Goal: Feedback & Contribution: Contribute content

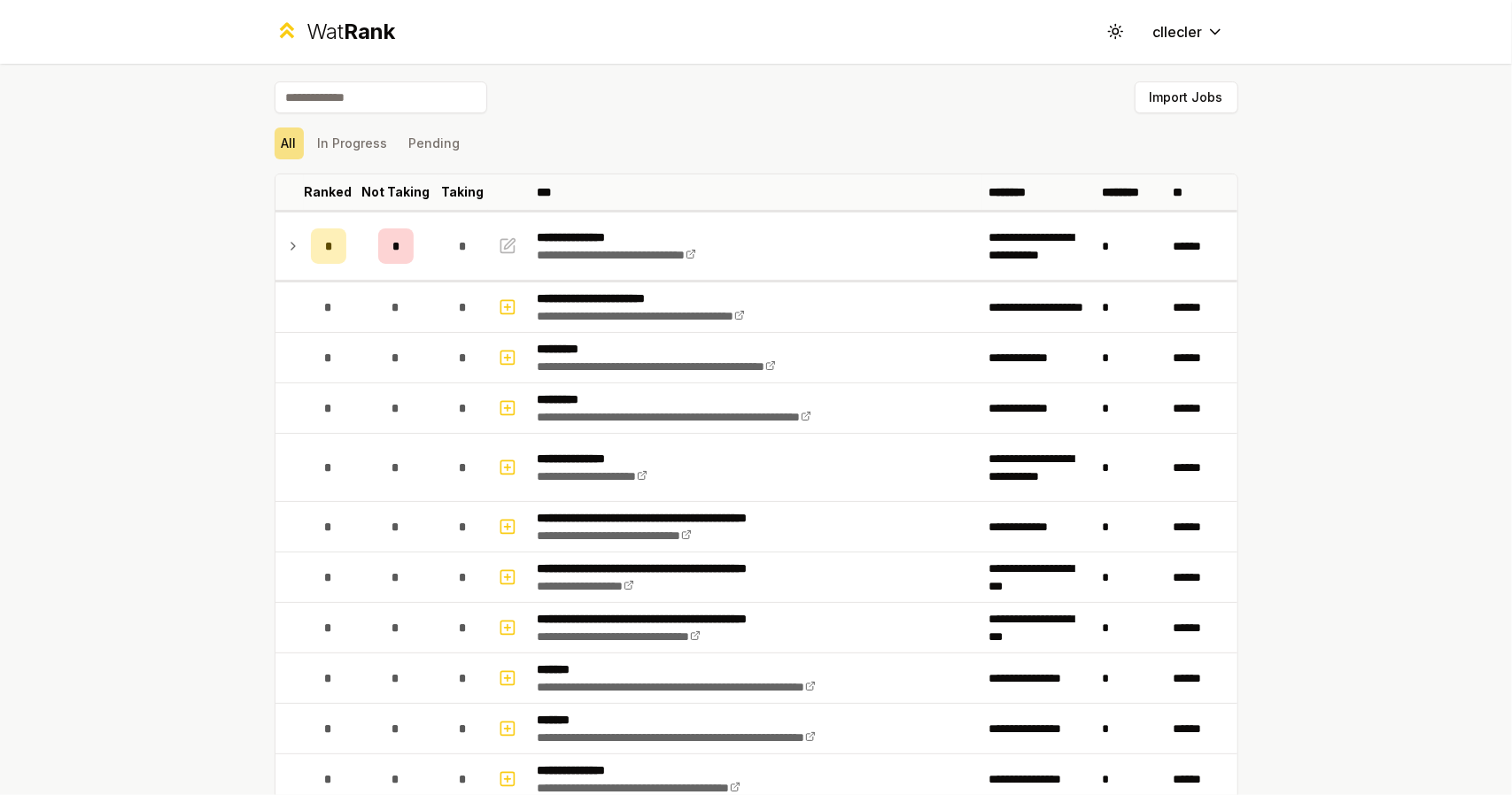
scroll to position [739, 0]
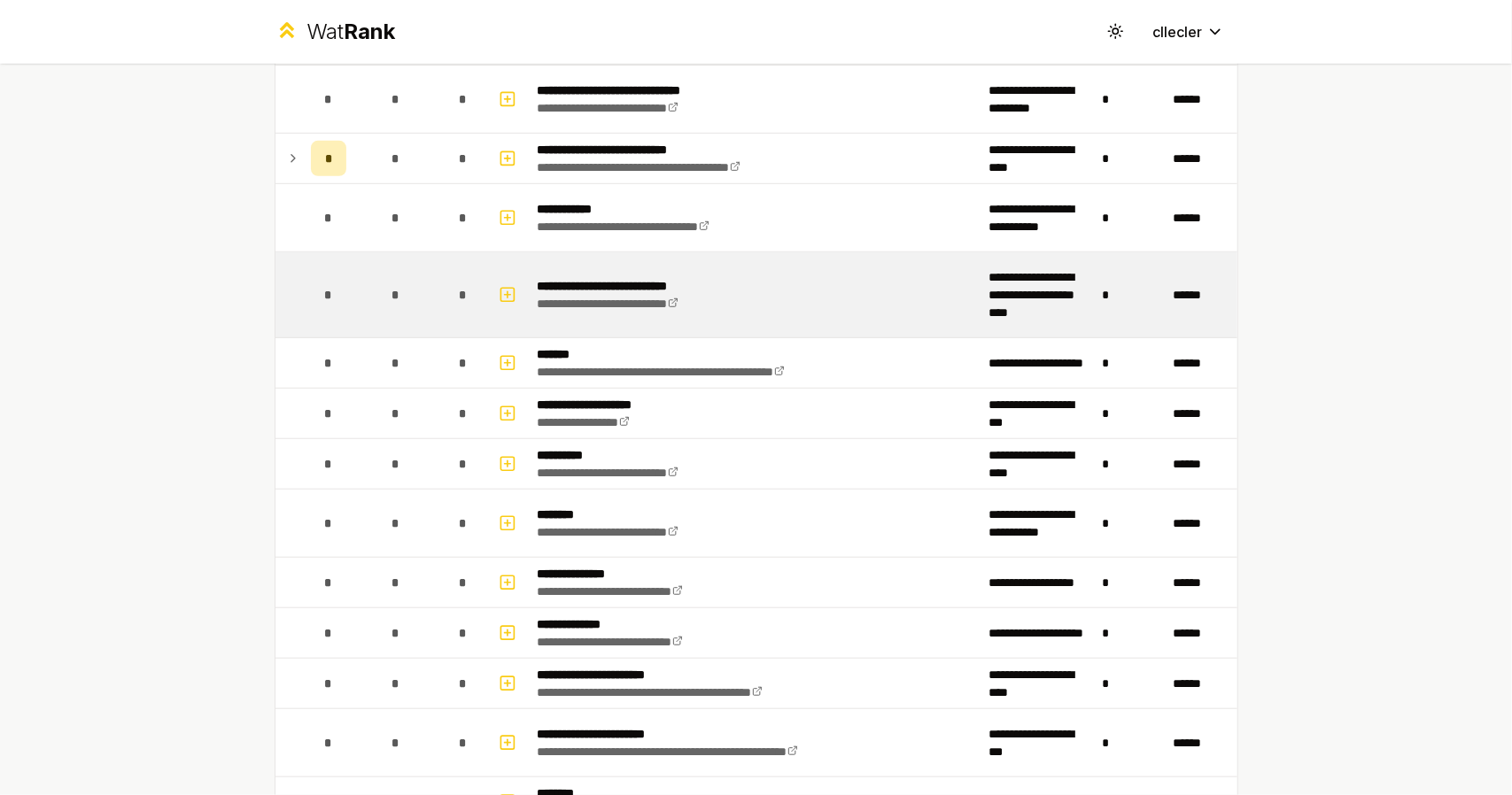
click at [324, 290] on span "*" at bounding box center [328, 295] width 8 height 17
click at [503, 287] on icon "button" at bounding box center [507, 295] width 17 height 21
select select
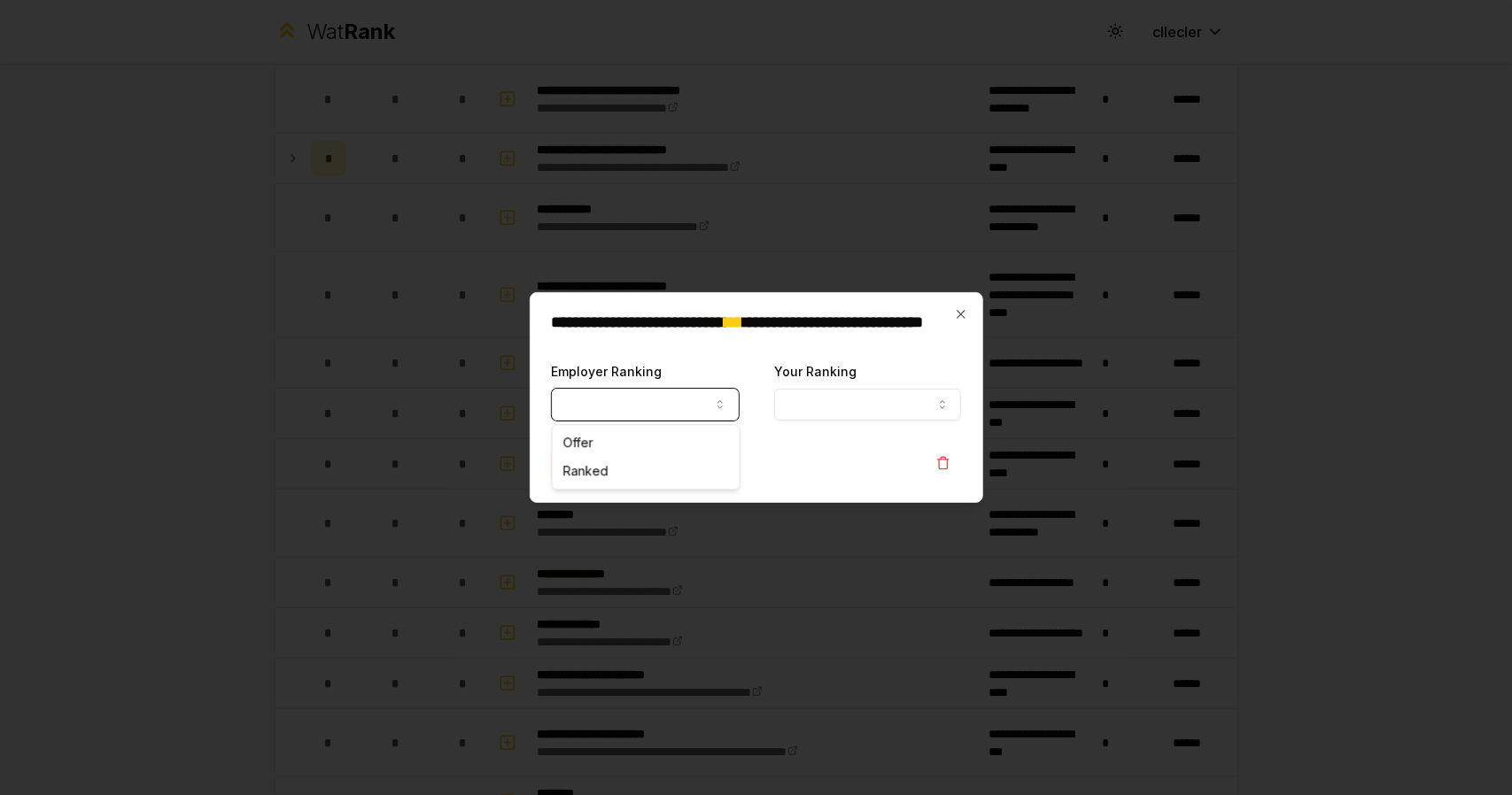
click at [710, 406] on button "Employer Ranking" at bounding box center [645, 404] width 187 height 32
select select "******"
click at [836, 424] on form "**********" at bounding box center [756, 421] width 410 height 120
click at [833, 396] on button "Your Ranking" at bounding box center [867, 404] width 187 height 32
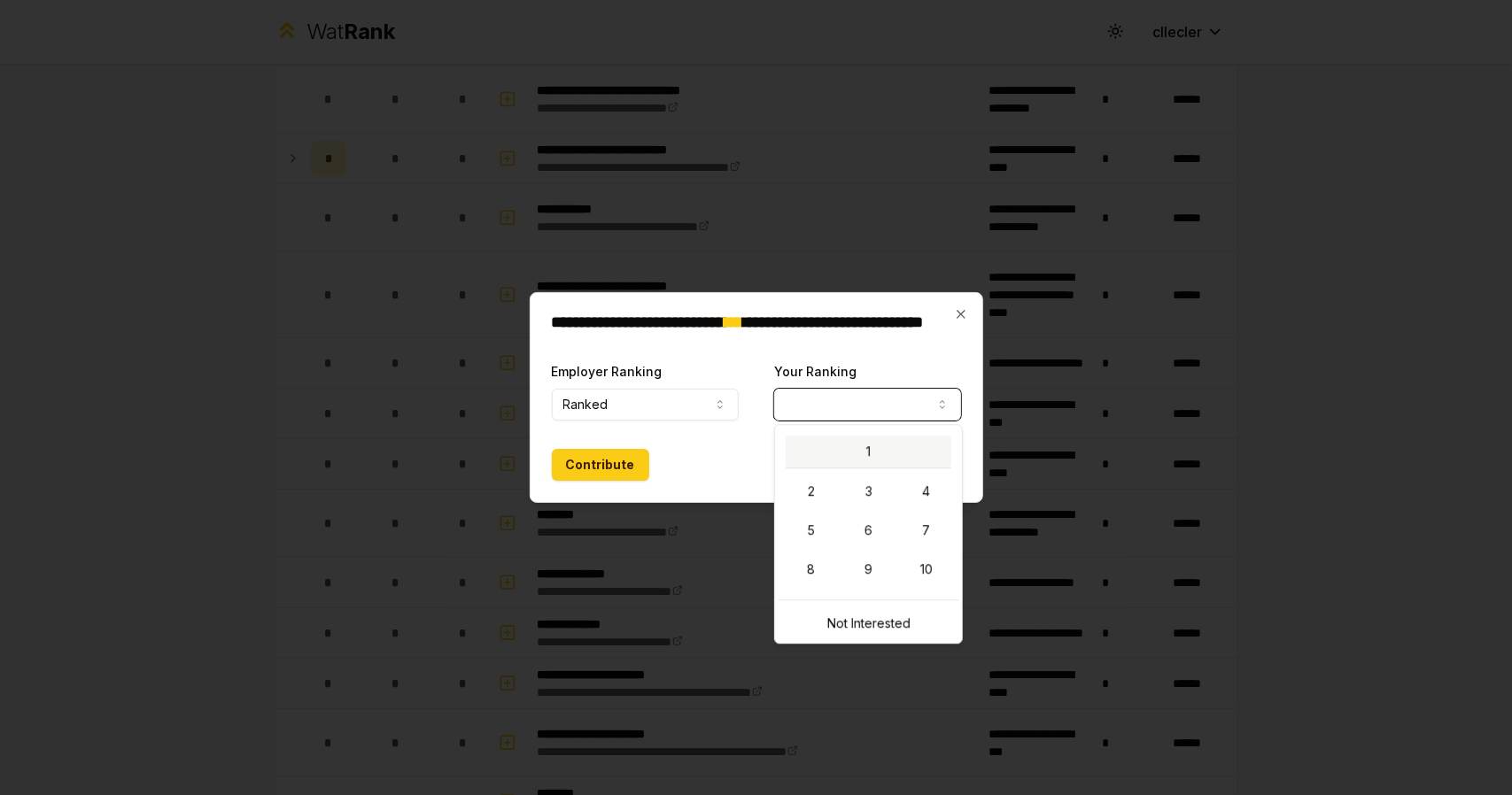
select select "*"
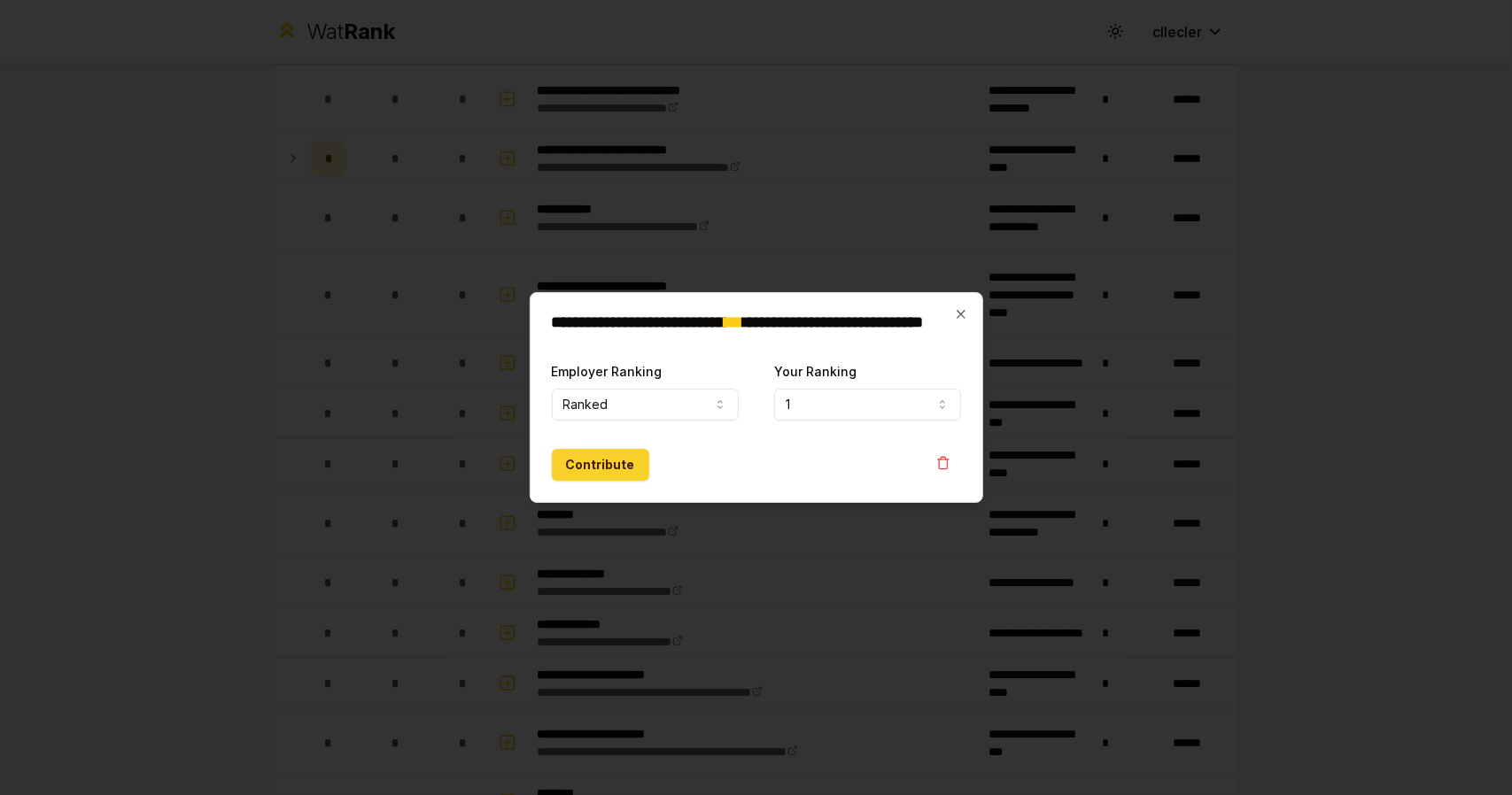
click at [619, 462] on button "Contribute" at bounding box center [600, 465] width 97 height 32
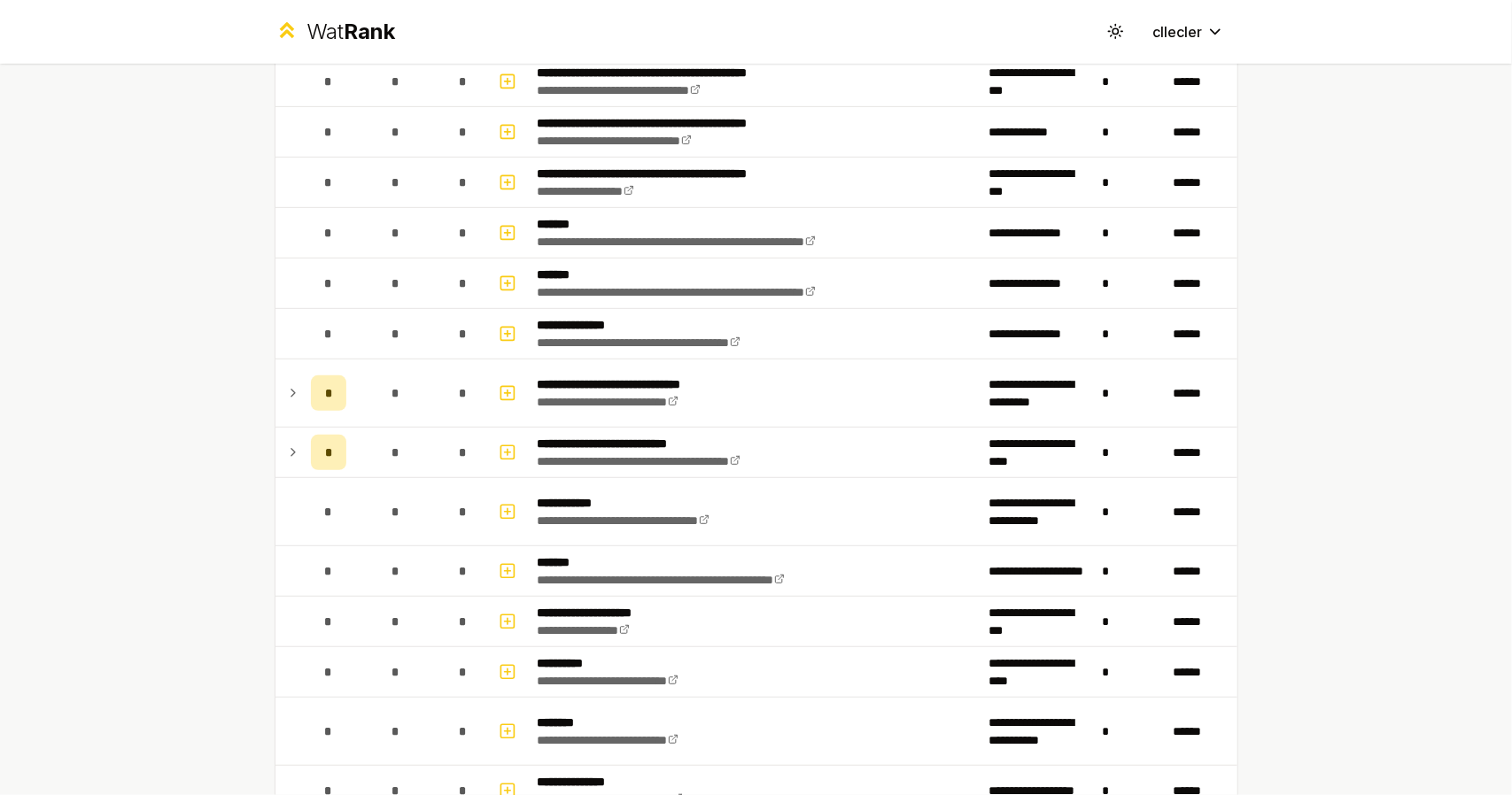
scroll to position [620, 0]
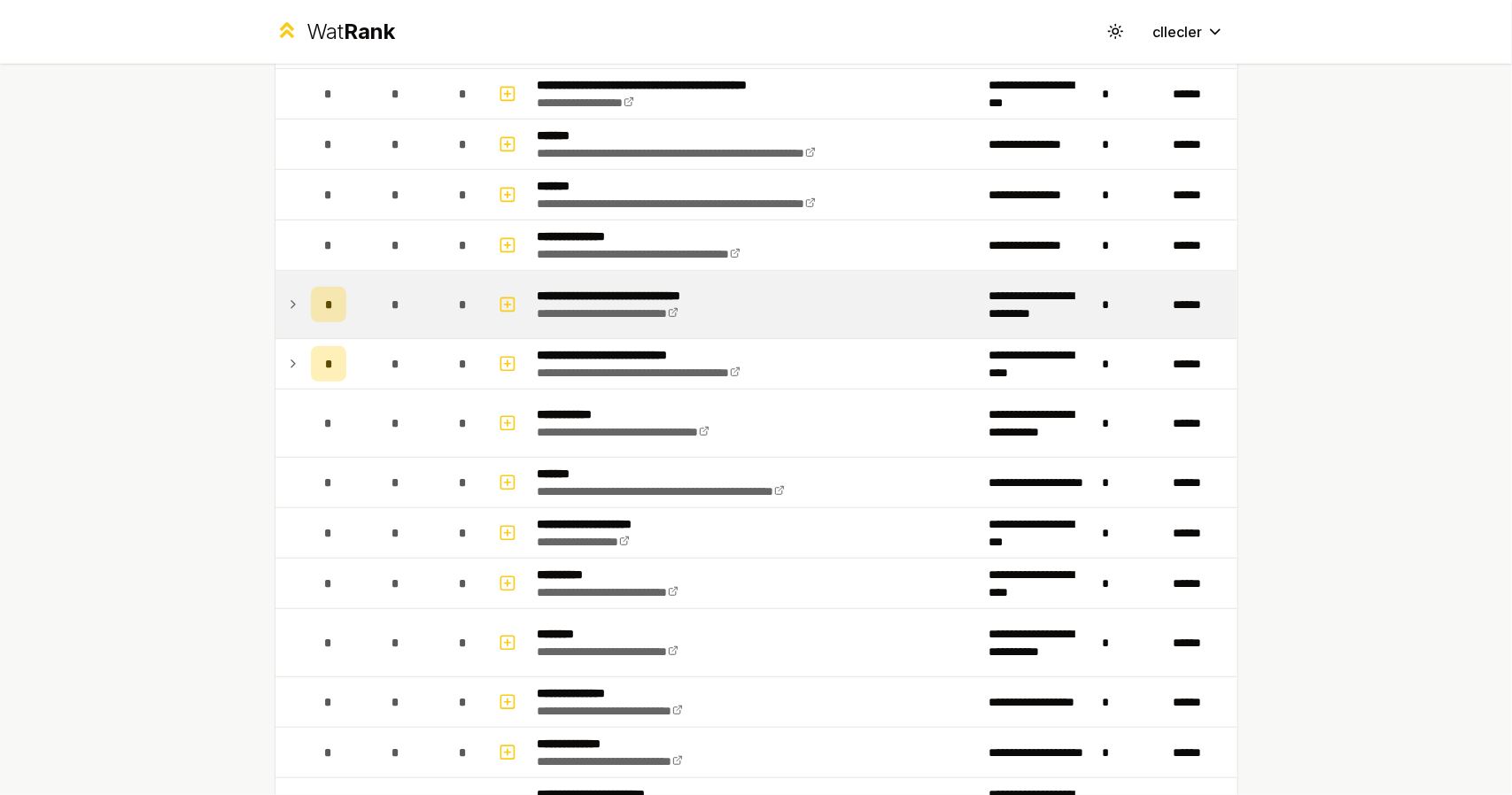
click at [287, 295] on icon at bounding box center [293, 305] width 14 height 21
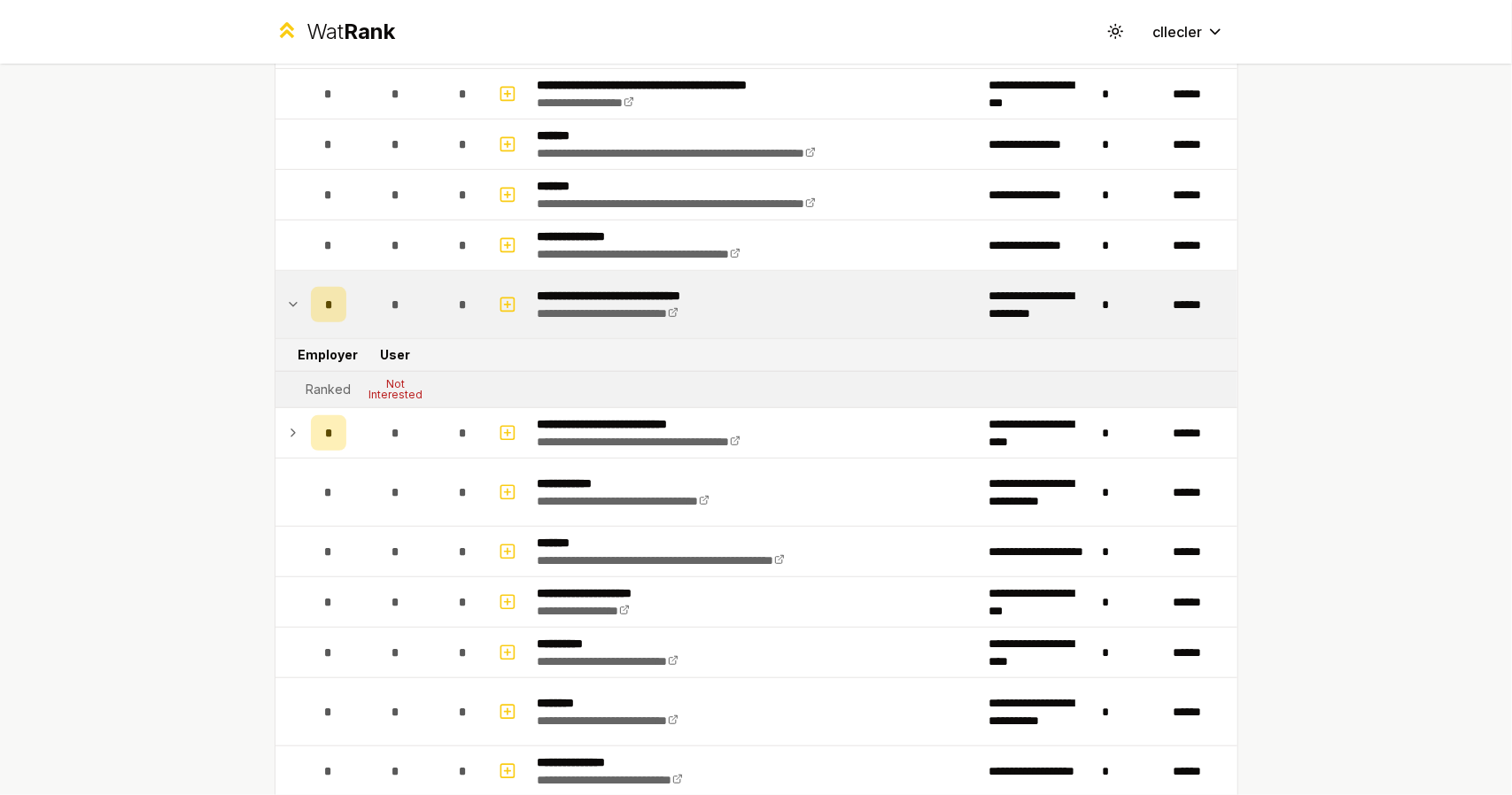
click at [286, 295] on icon at bounding box center [293, 305] width 14 height 21
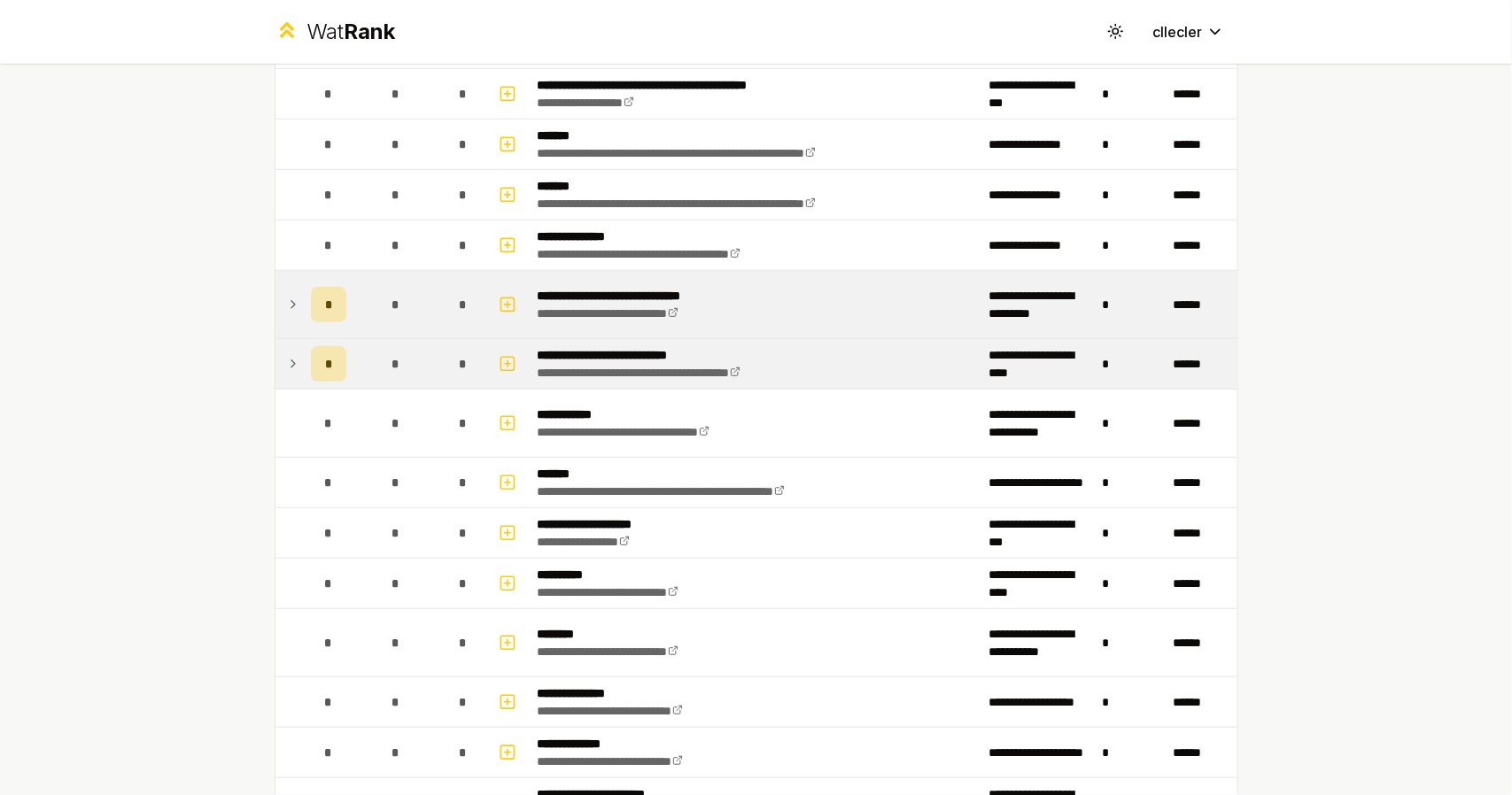
click at [287, 354] on icon at bounding box center [293, 364] width 14 height 21
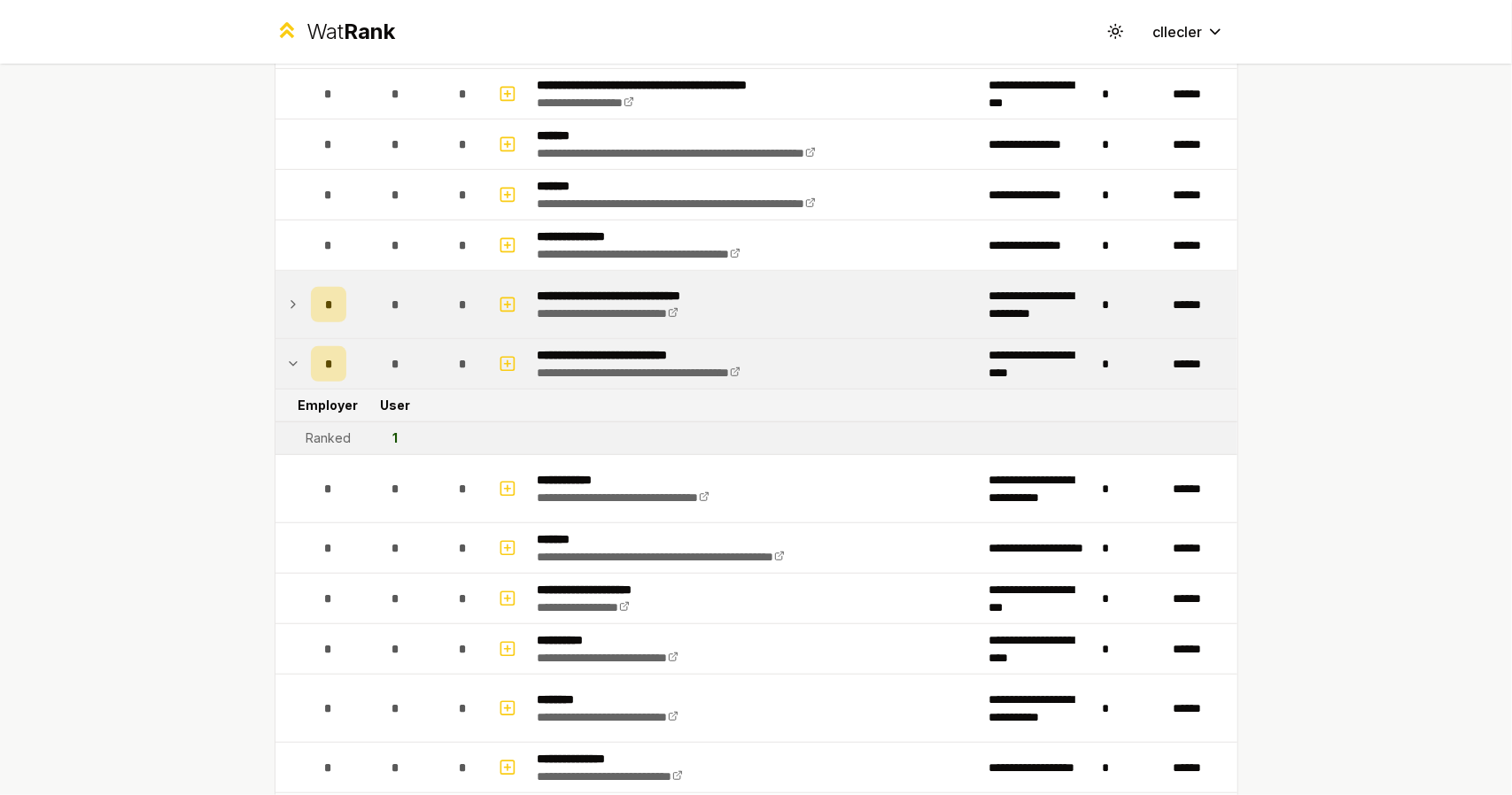
click at [287, 354] on icon at bounding box center [293, 364] width 14 height 21
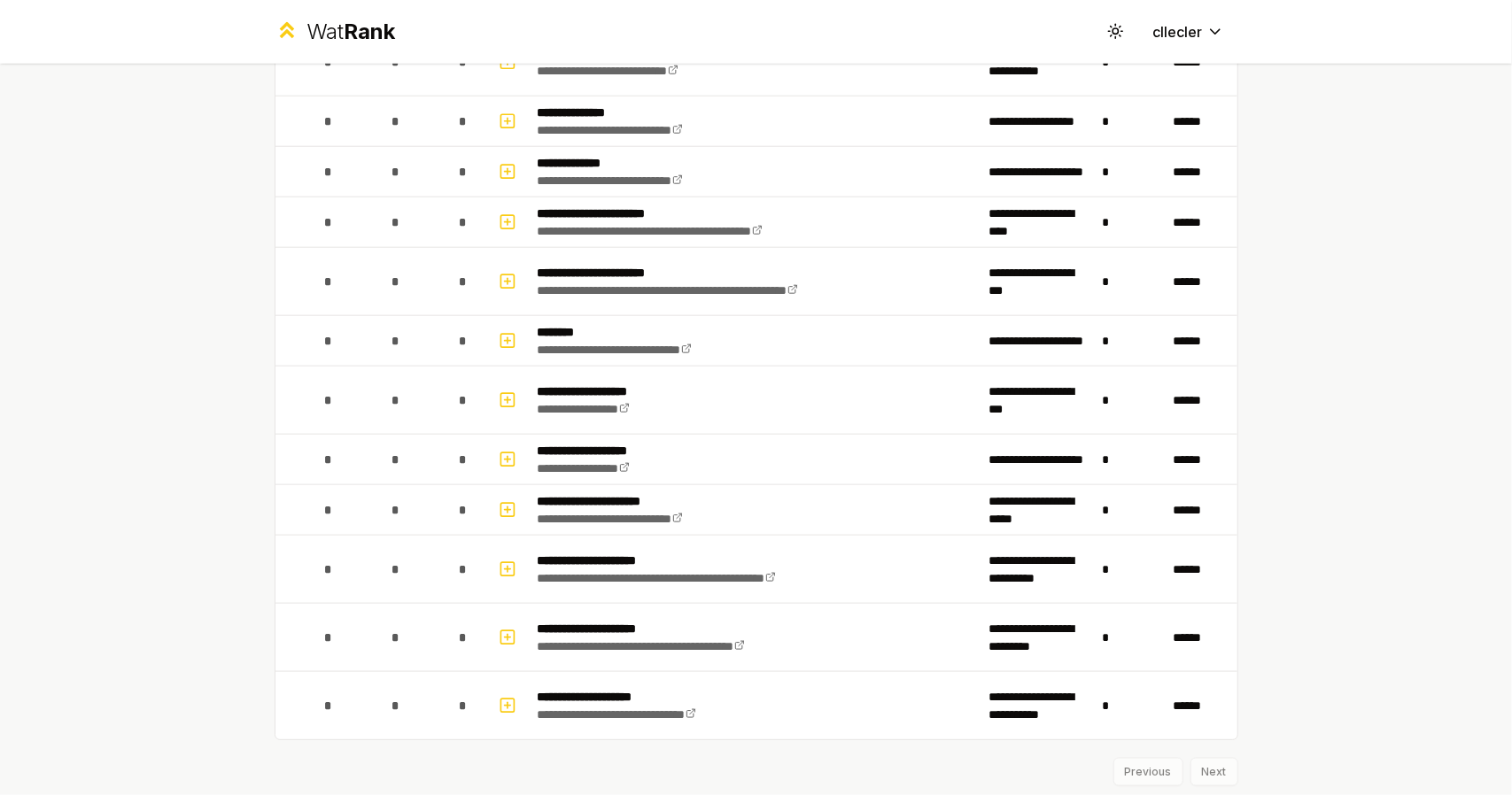
scroll to position [1240, 0]
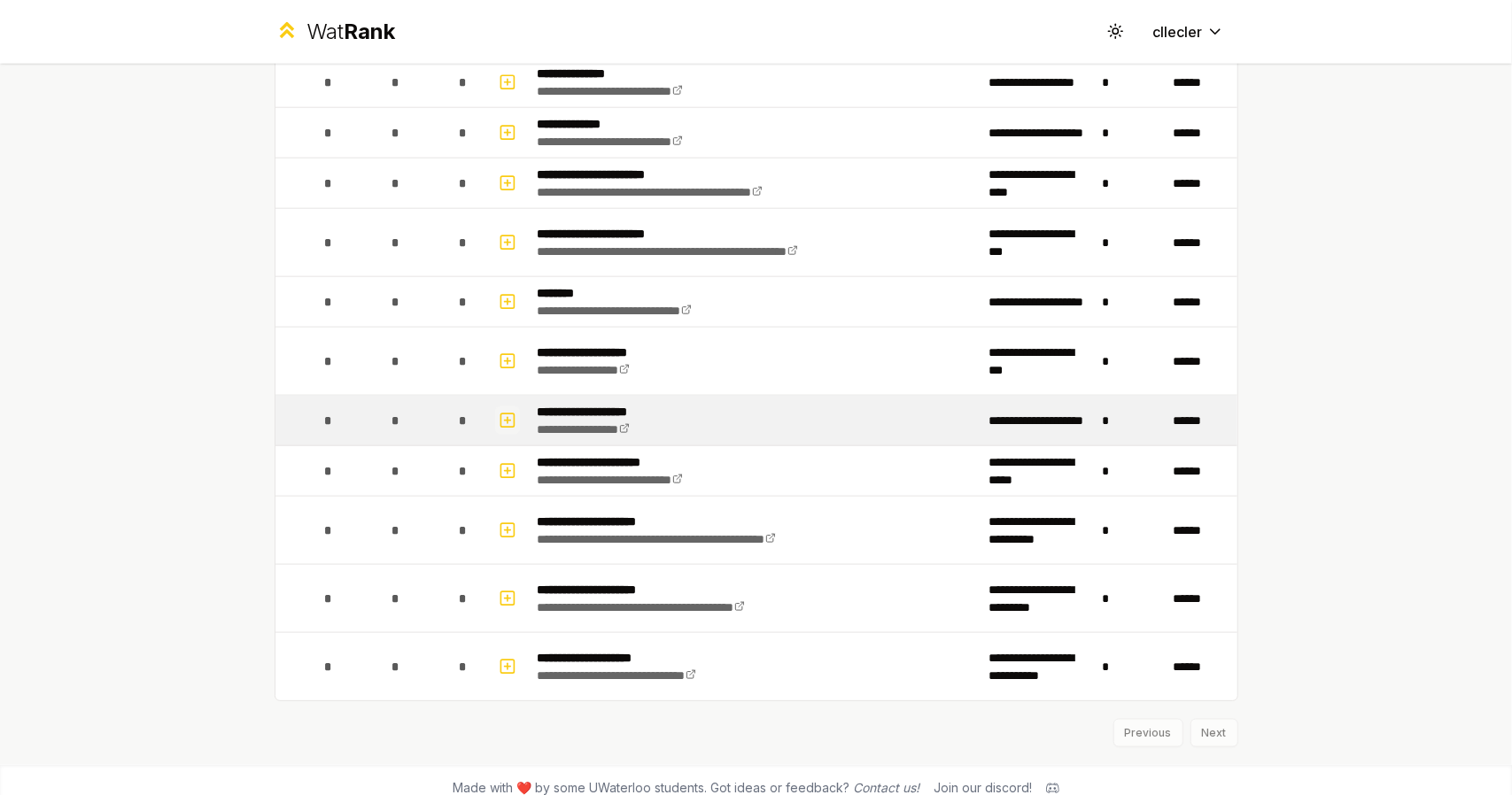
click at [507, 417] on icon "button" at bounding box center [507, 420] width 0 height 6
select select
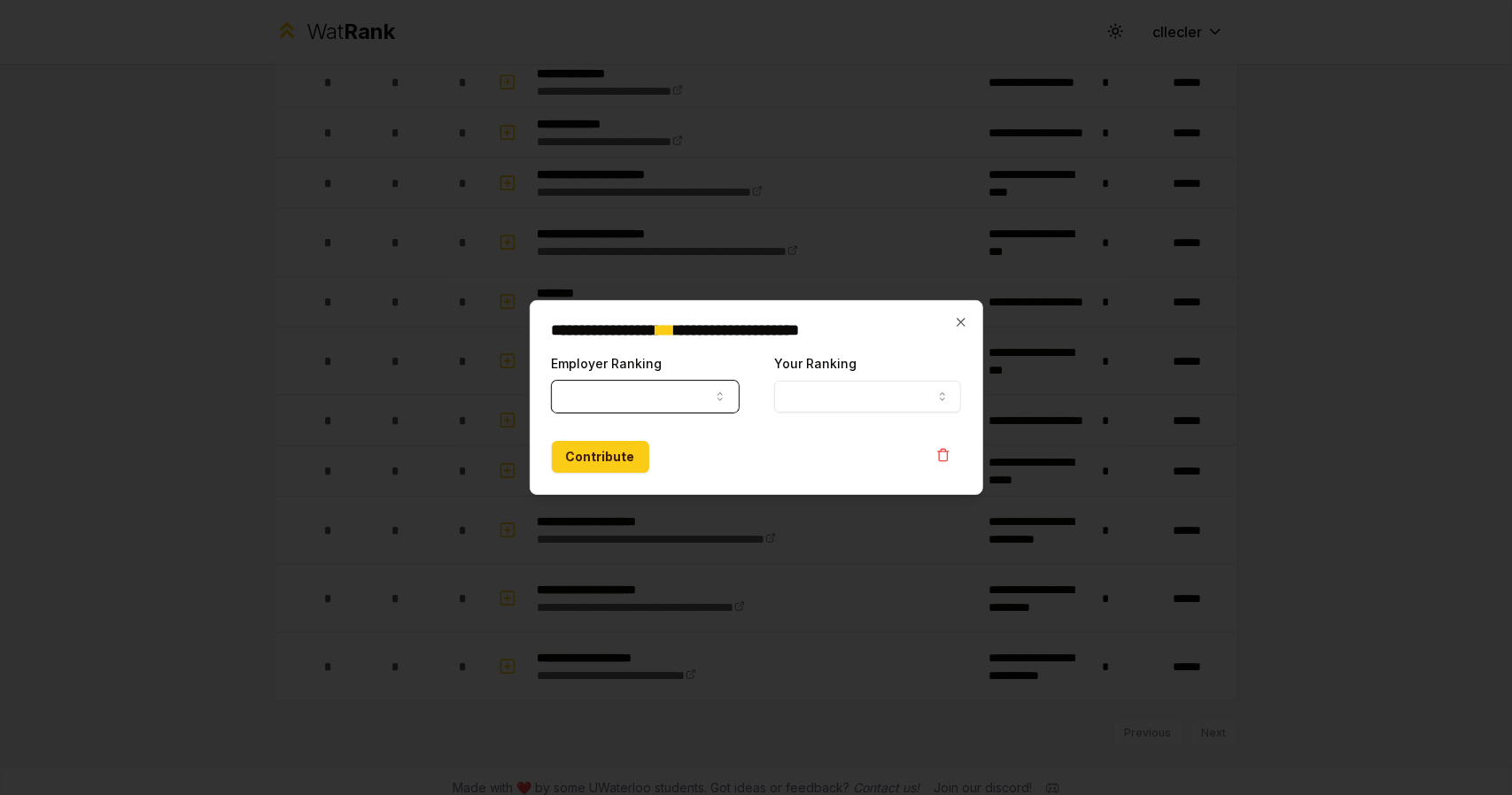
click at [617, 399] on button "Employer Ranking" at bounding box center [645, 397] width 187 height 32
select select "******"
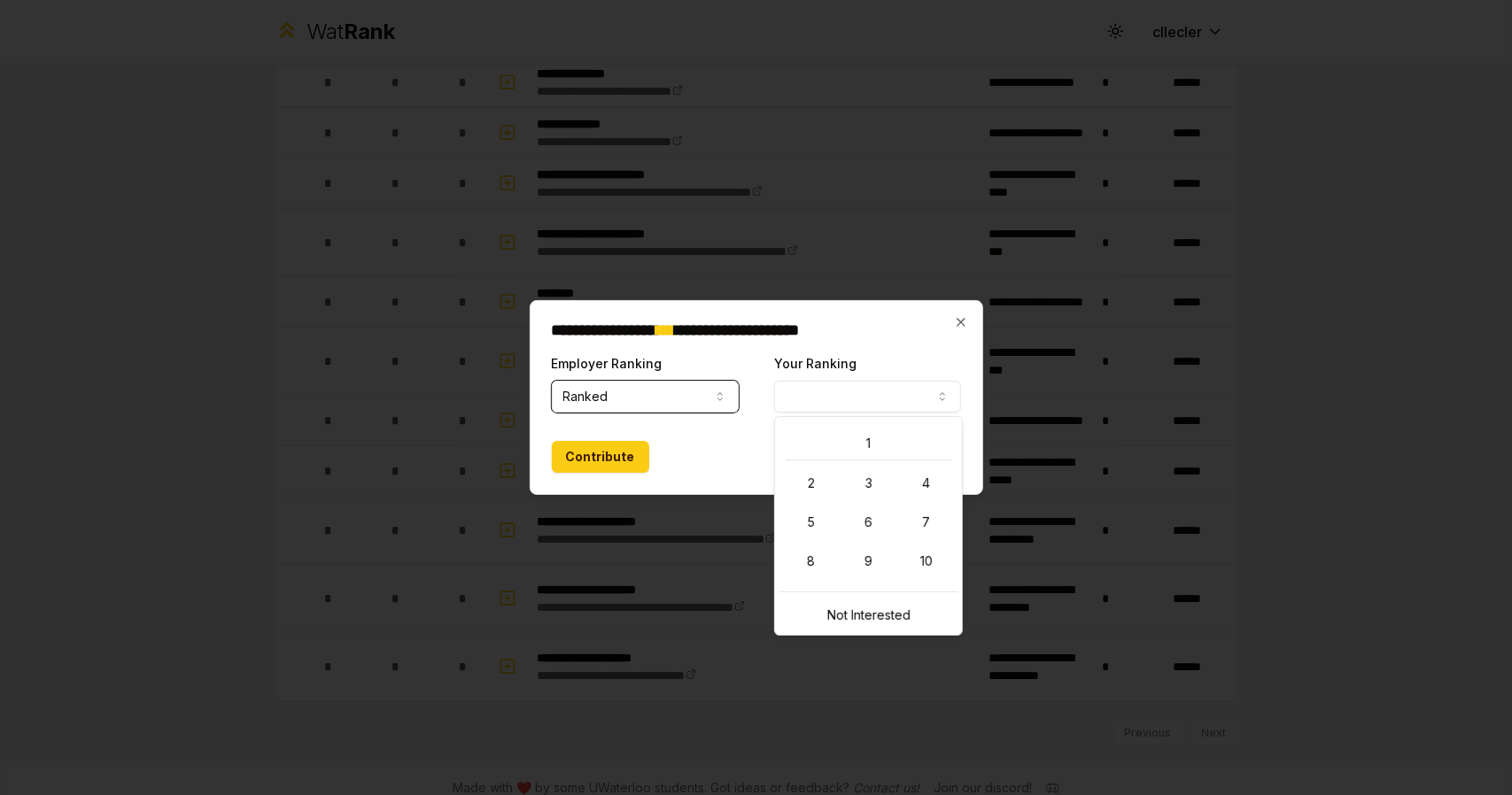
click at [866, 401] on button "Your Ranking" at bounding box center [867, 397] width 187 height 32
select select "**********"
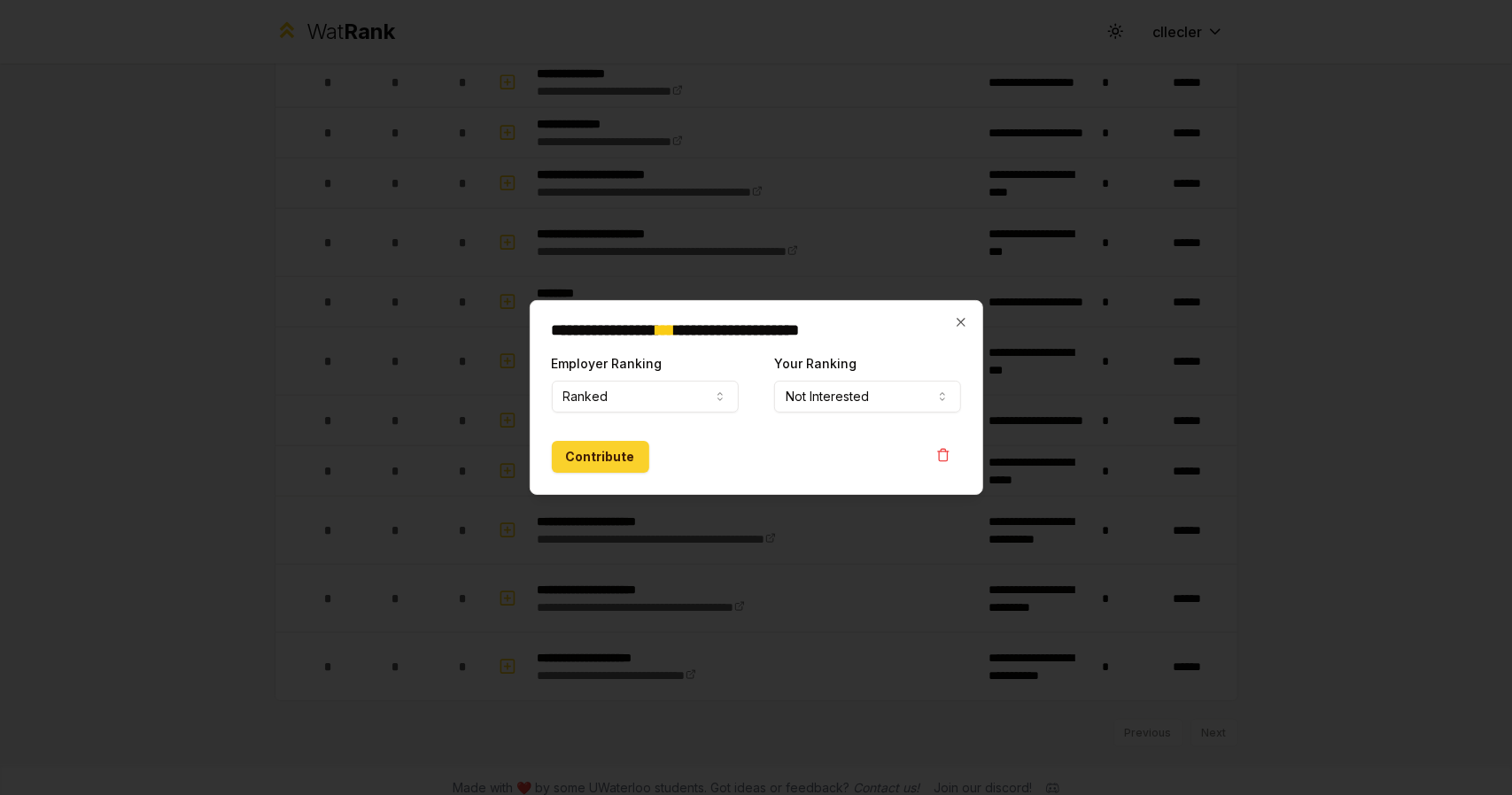
click at [586, 460] on button "Contribute" at bounding box center [600, 456] width 97 height 32
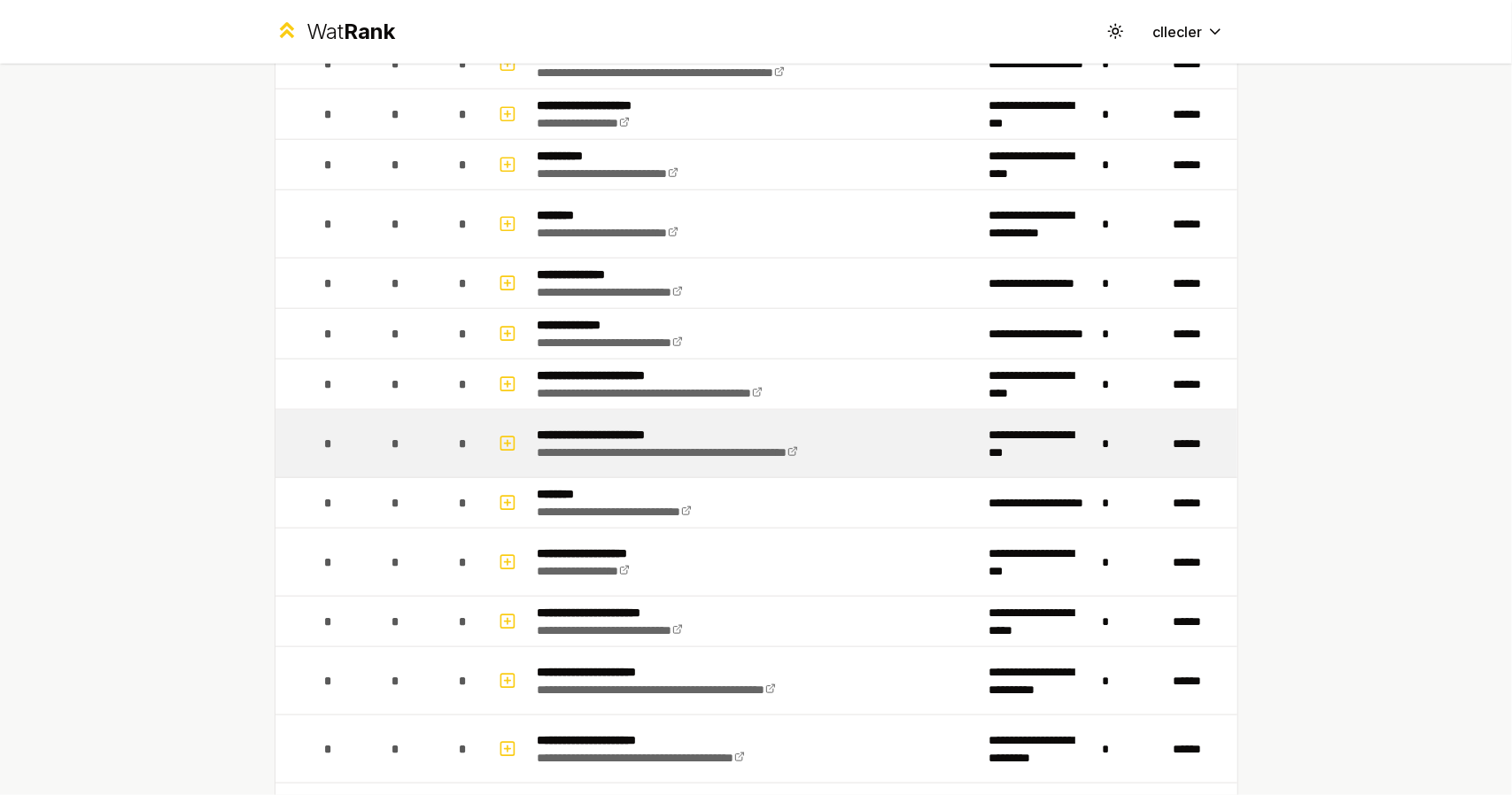
scroll to position [1063, 0]
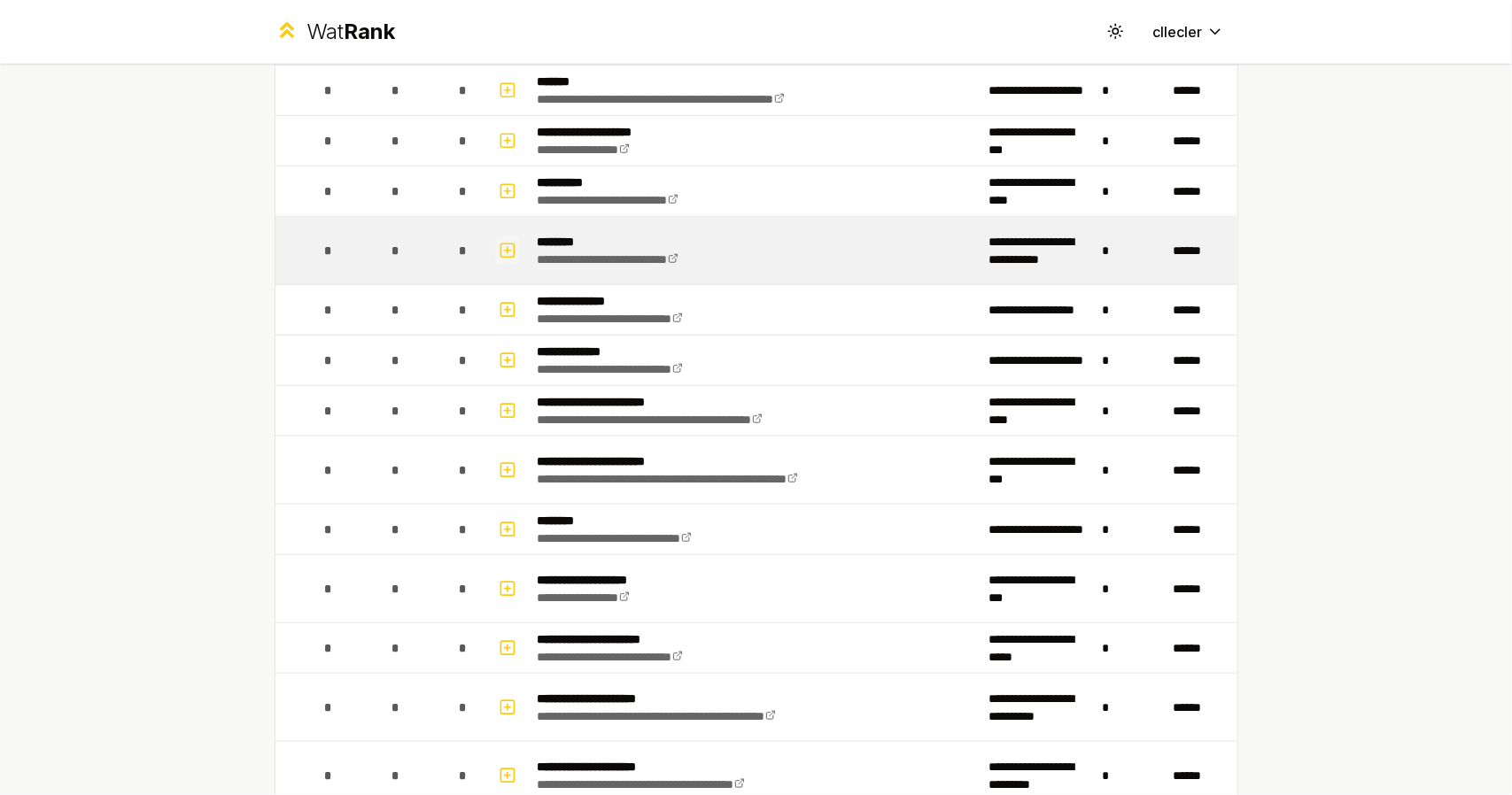
click at [504, 250] on icon "button" at bounding box center [507, 250] width 6 height 0
select select
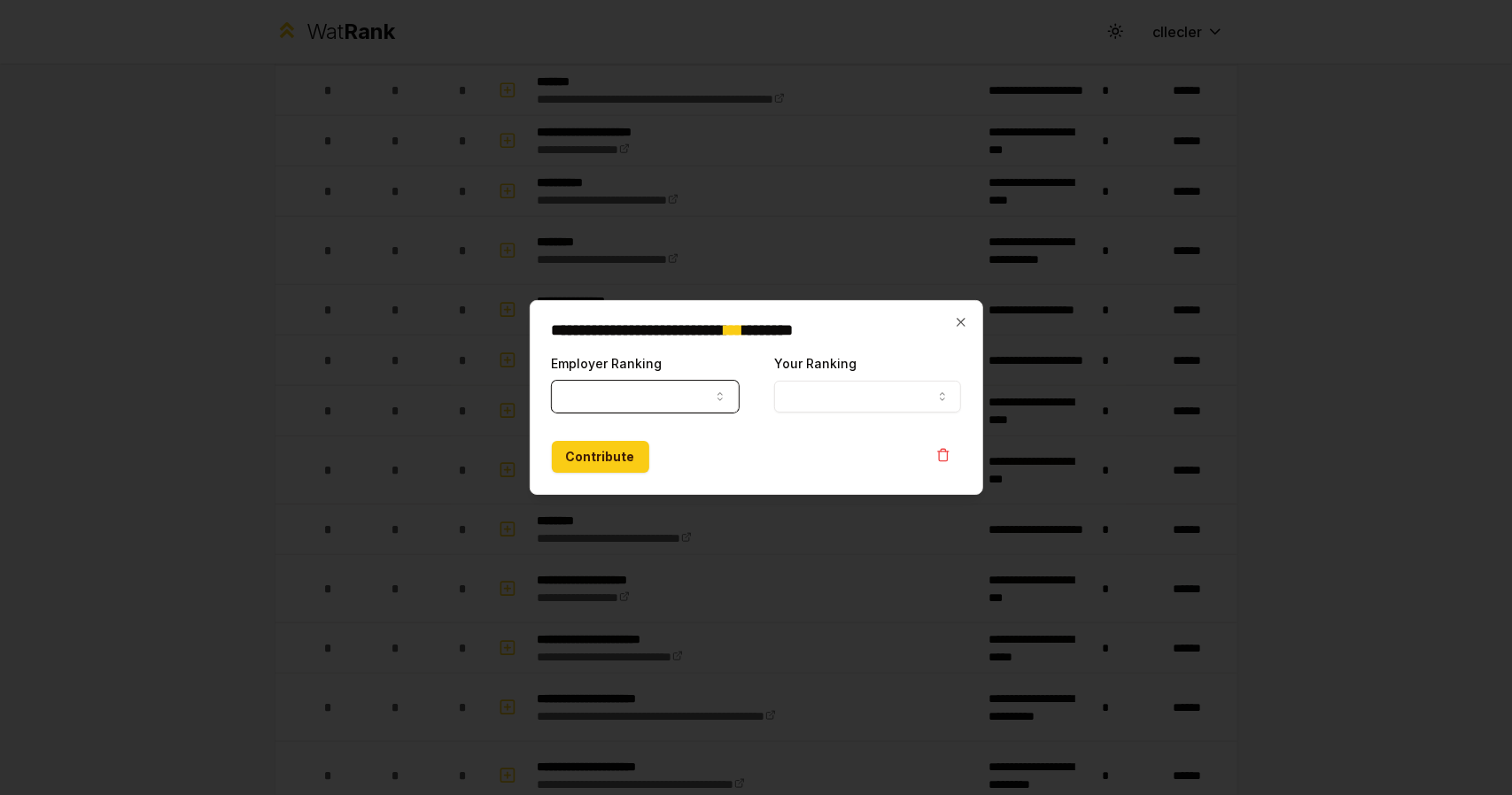
click at [639, 399] on button "Employer Ranking" at bounding box center [645, 397] width 187 height 32
select select "******"
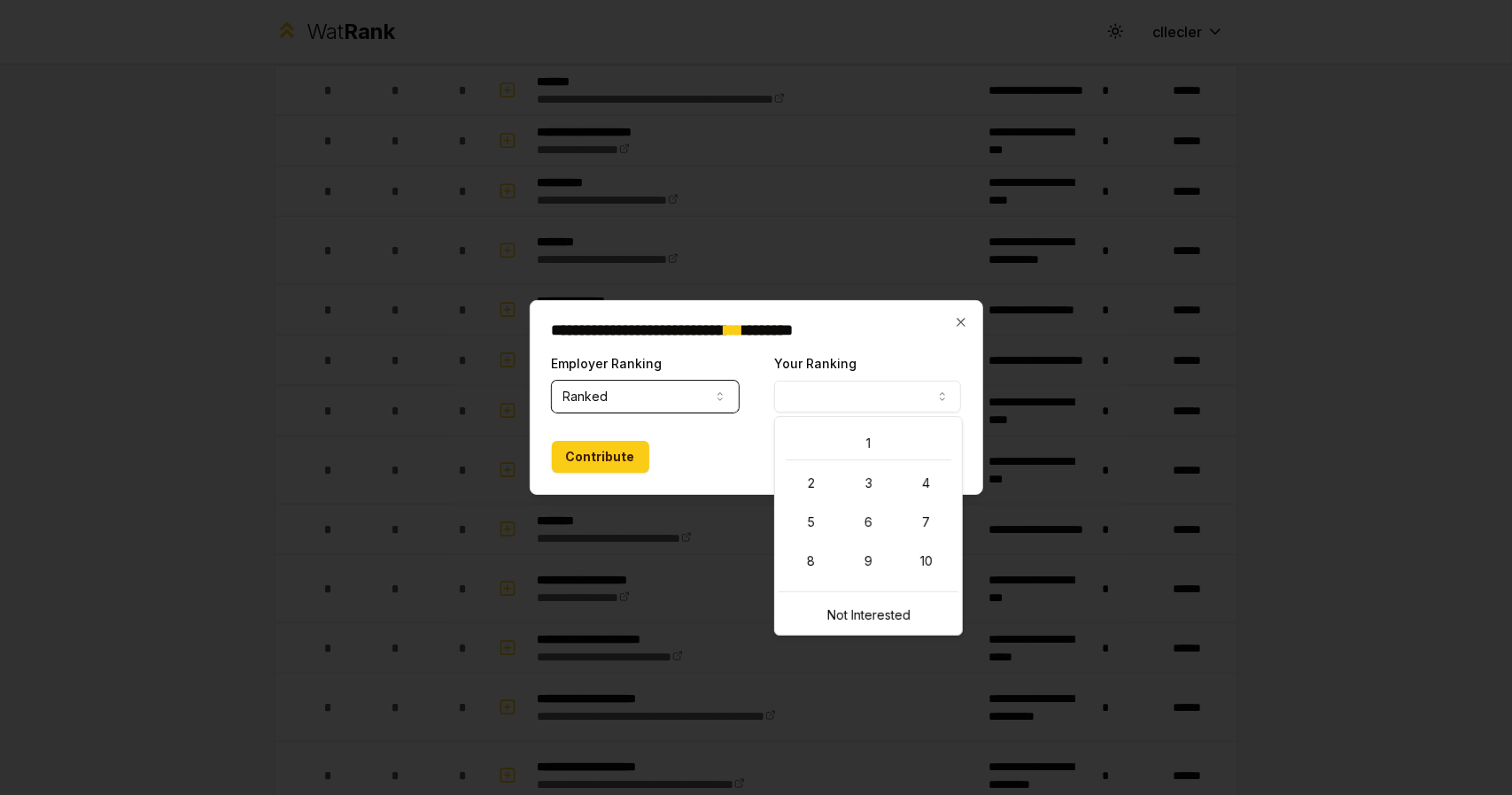
click at [822, 388] on button "Your Ranking" at bounding box center [867, 397] width 187 height 32
select select "**********"
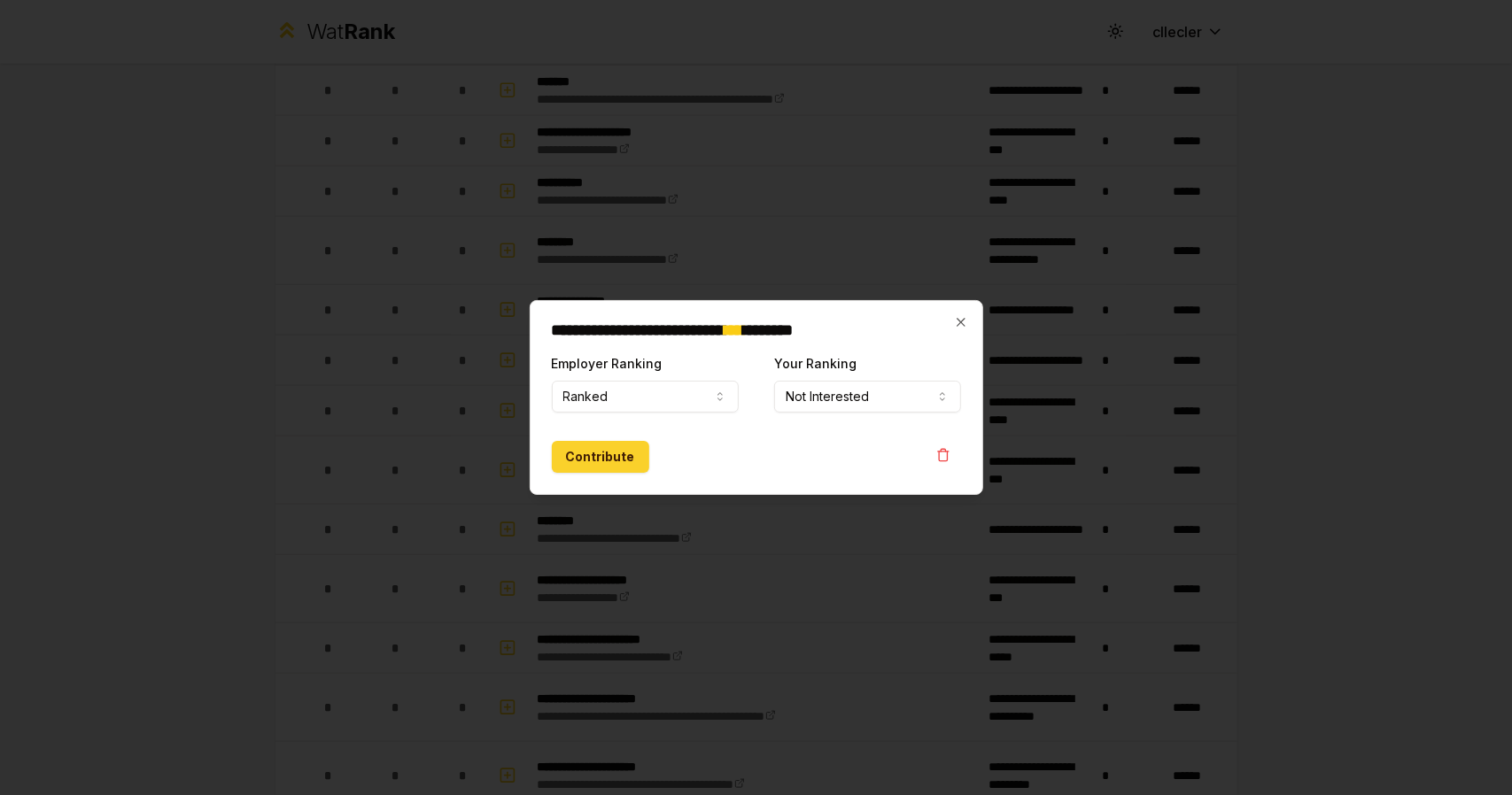
click at [623, 450] on button "Contribute" at bounding box center [600, 456] width 97 height 32
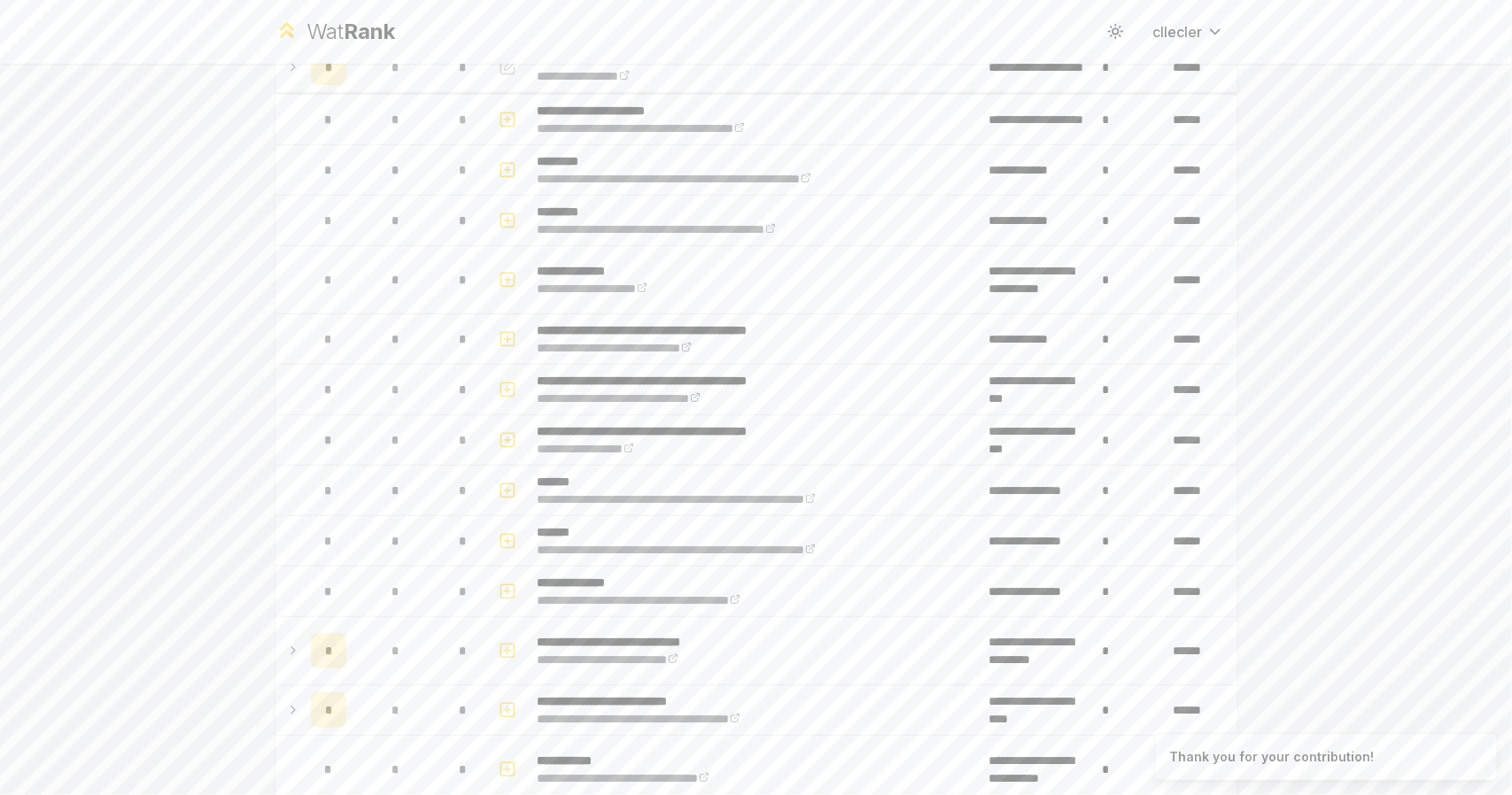
scroll to position [620, 0]
